Goal: Task Accomplishment & Management: Manage account settings

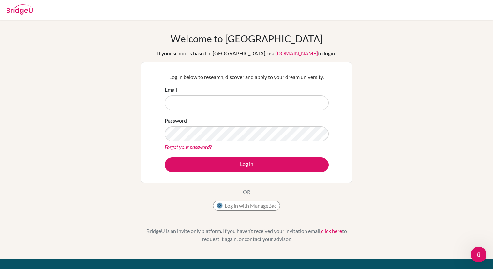
click at [234, 101] on input "Email" at bounding box center [247, 102] width 164 height 15
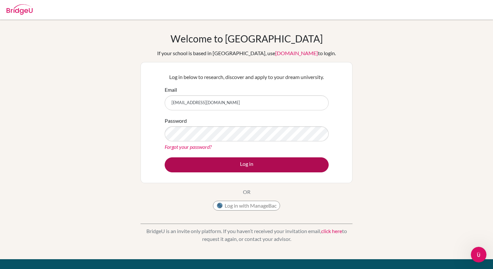
type input "[EMAIL_ADDRESS][DOMAIN_NAME]"
click at [229, 165] on button "Log in" at bounding box center [247, 164] width 164 height 15
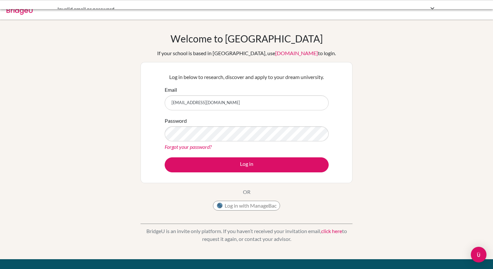
click at [190, 147] on link "Forgot your password?" at bounding box center [188, 147] width 47 height 6
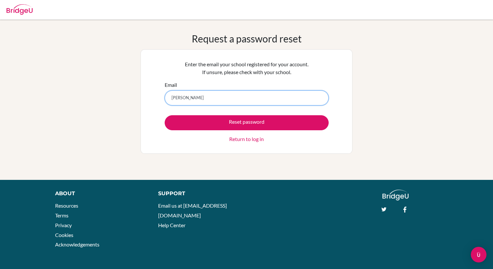
type input "[EMAIL_ADDRESS][DOMAIN_NAME]"
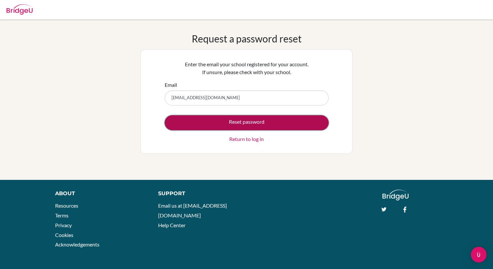
click at [232, 127] on button "Reset password" at bounding box center [247, 122] width 164 height 15
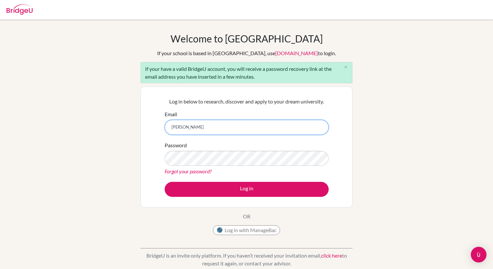
type input "[EMAIL_ADDRESS][DOMAIN_NAME]"
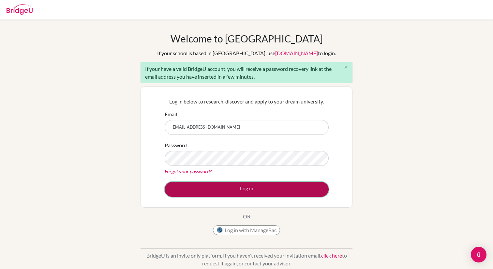
click at [262, 186] on button "Log in" at bounding box center [247, 189] width 164 height 15
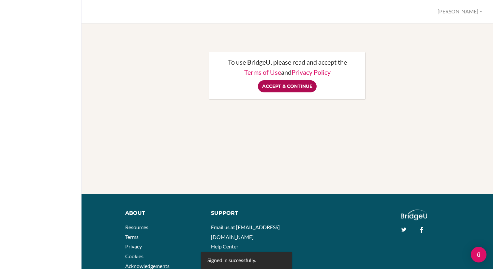
click at [293, 85] on input "Accept & Continue" at bounding box center [287, 86] width 59 height 12
